Goal: Information Seeking & Learning: Learn about a topic

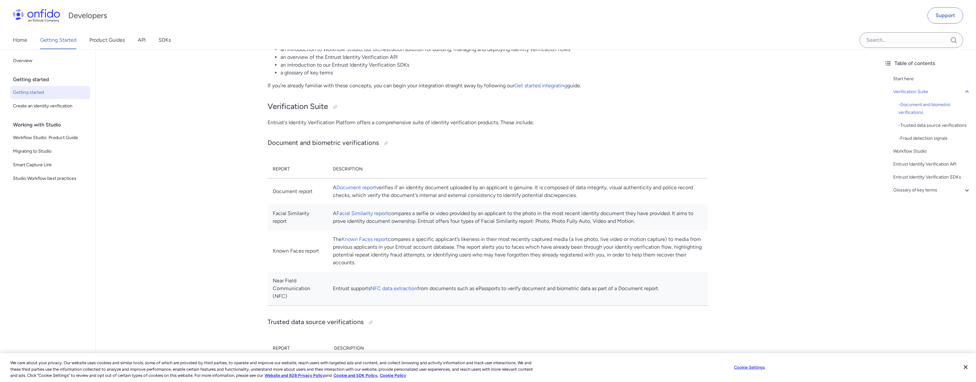
scroll to position [121, 0]
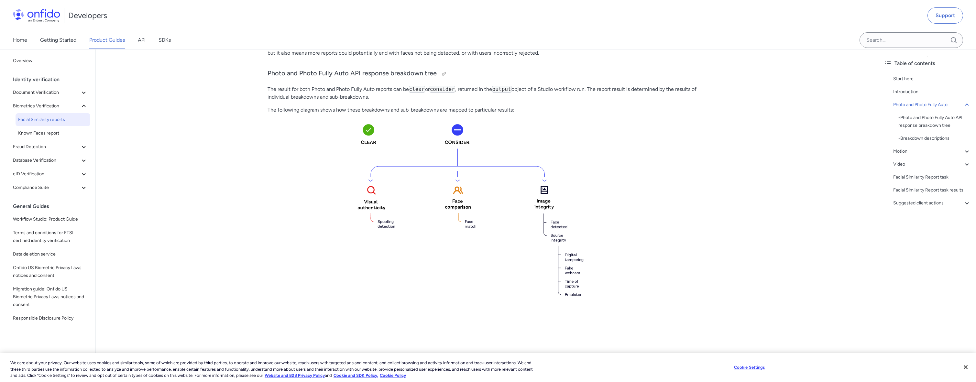
scroll to position [363, 0]
